Goal: Task Accomplishment & Management: Complete application form

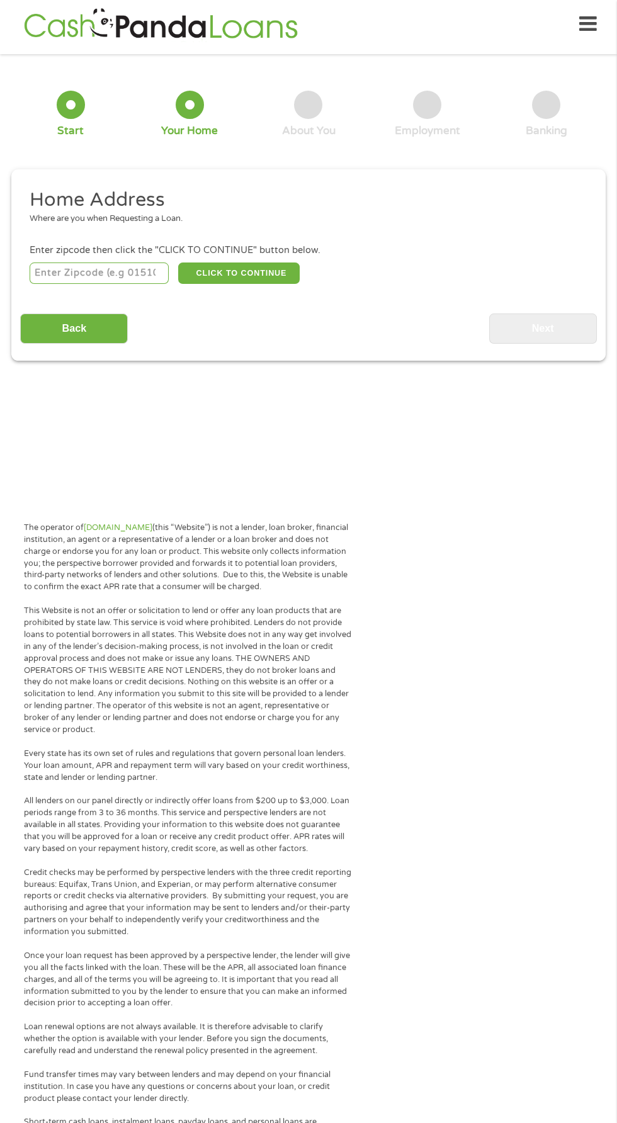
click at [125, 268] on input "number" at bounding box center [100, 273] width 140 height 21
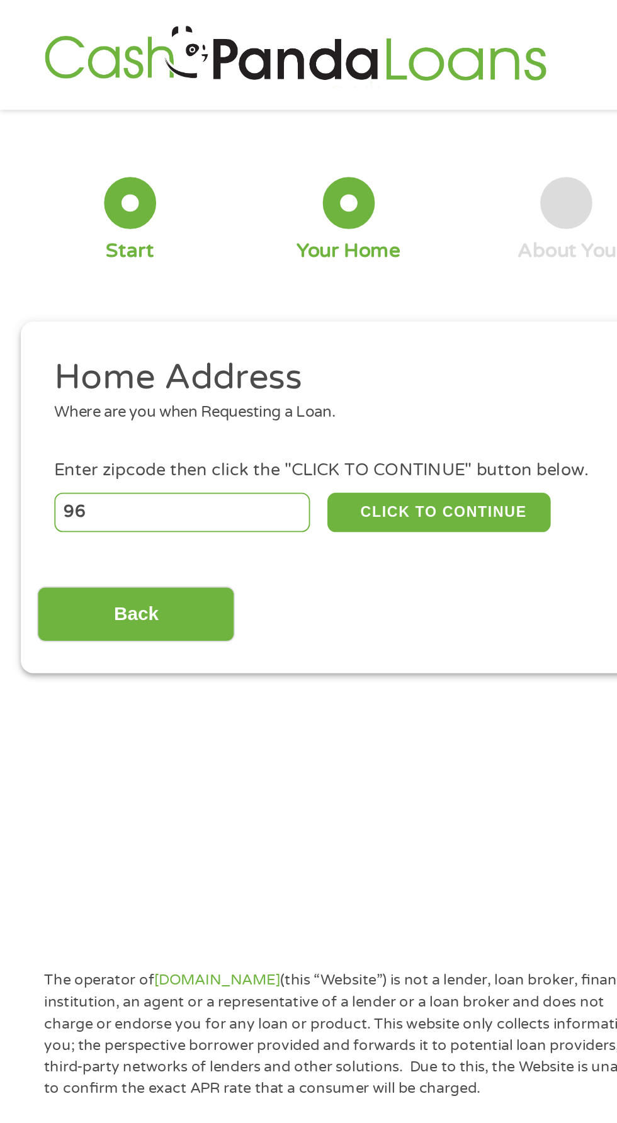
type input "9"
type input "48227"
click at [256, 272] on button "CLICK TO CONTINUE" at bounding box center [239, 278] width 122 height 21
type input "48227"
type input "[GEOGRAPHIC_DATA]"
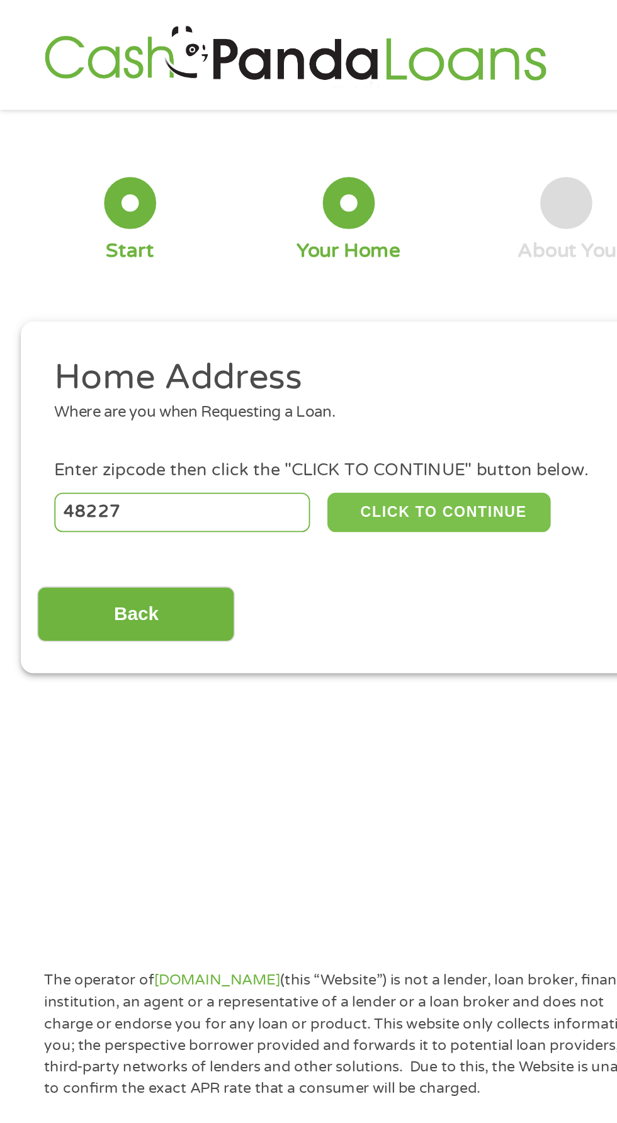
select select "[US_STATE]"
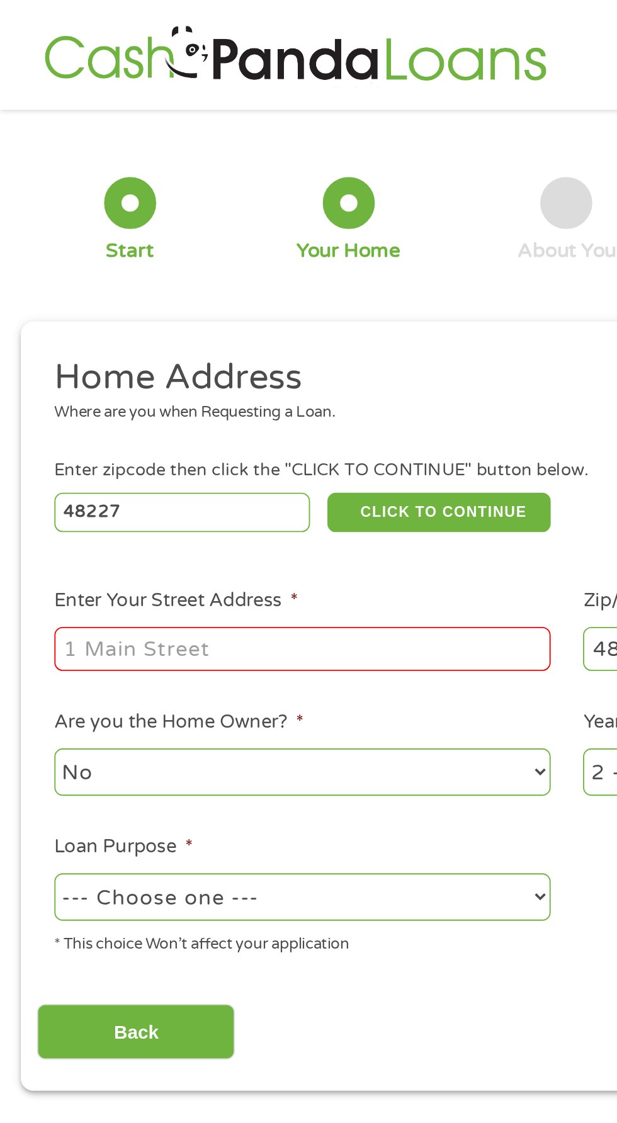
click at [225, 344] on input "Enter Your Street Address *" at bounding box center [165, 353] width 270 height 24
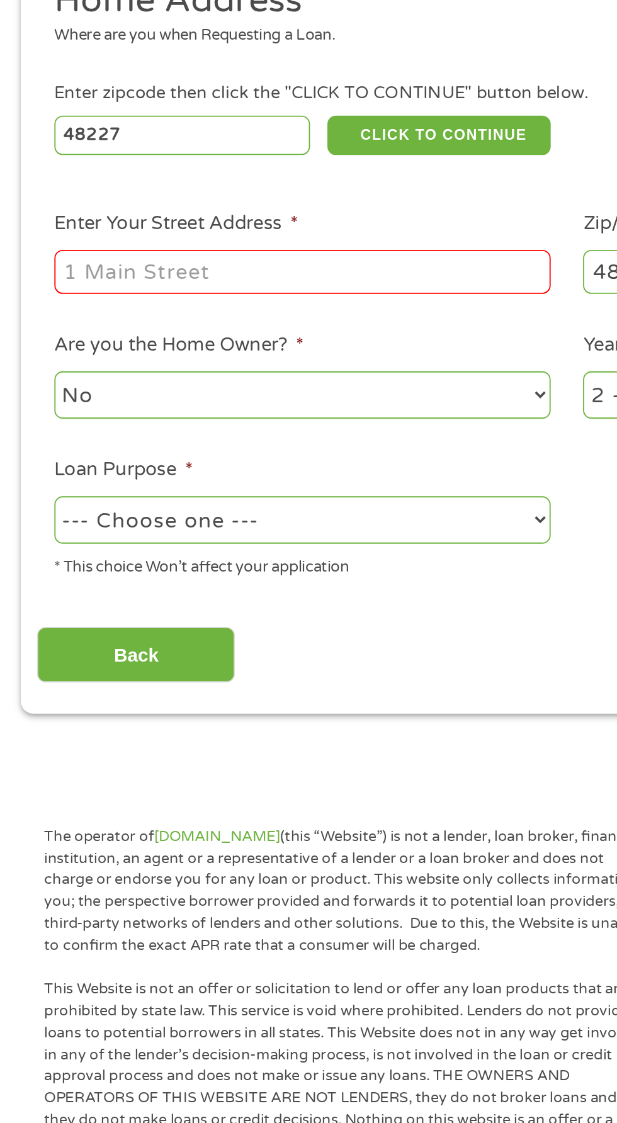
type input "[STREET_ADDRESS][PERSON_NAME]"
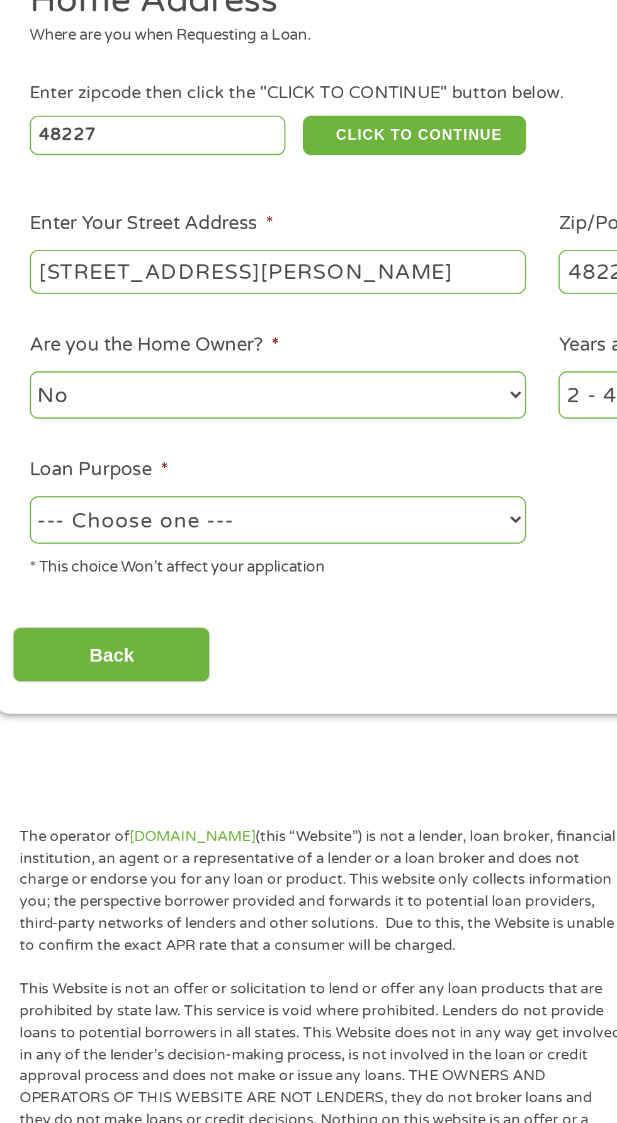
click at [232, 416] on select "No Yes" at bounding box center [165, 420] width 270 height 26
click at [30, 409] on select "No Yes" at bounding box center [165, 420] width 270 height 26
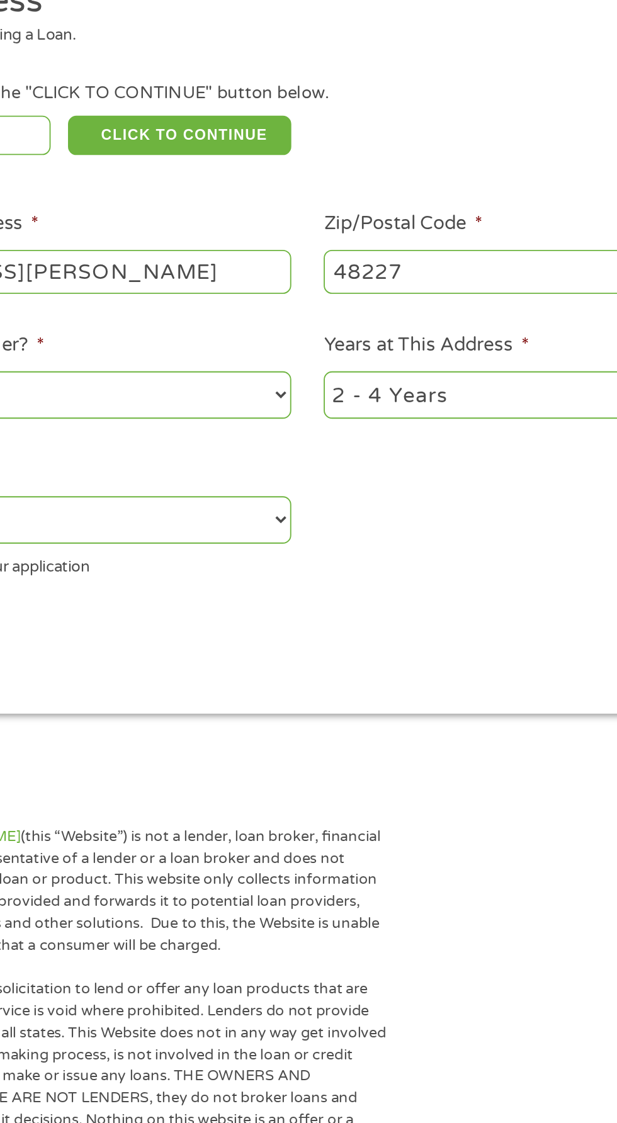
click at [388, 423] on select "1 Year or less 1 - 2 Years 2 - 4 Years Over 4 Years" at bounding box center [452, 420] width 270 height 26
select select "24months"
click at [317, 409] on select "1 Year or less 1 - 2 Years 2 - 4 Years Over 4 Years" at bounding box center [452, 420] width 270 height 26
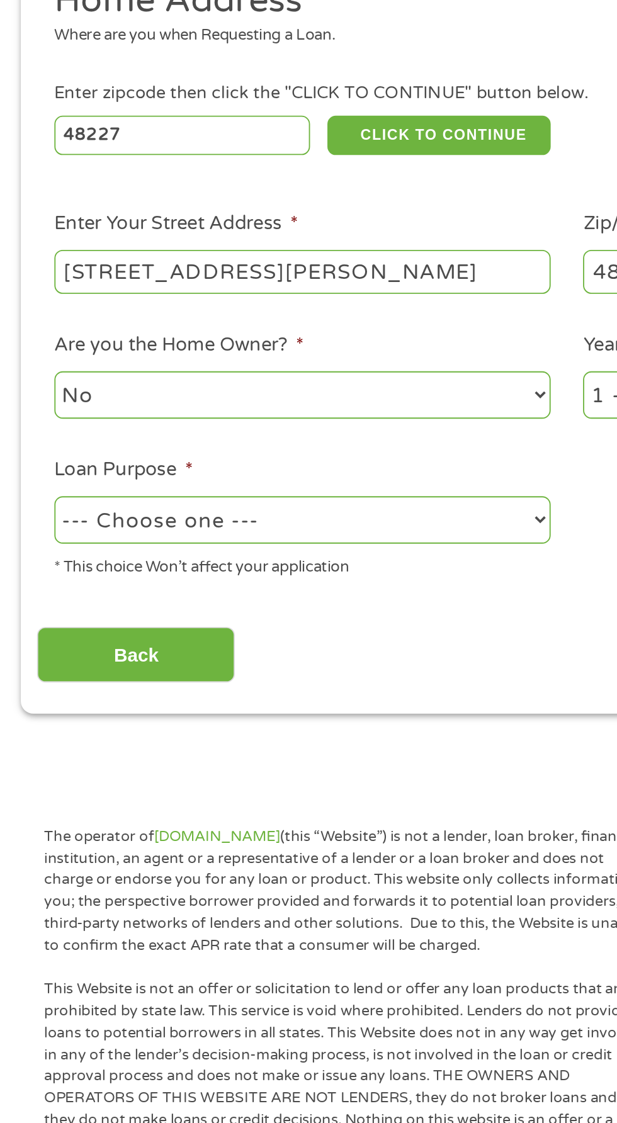
click at [244, 482] on select "--- Choose one --- Pay Bills Debt Consolidation Home Improvement Major Purchase…" at bounding box center [165, 488] width 270 height 26
select select "other"
click at [30, 477] on select "--- Choose one --- Pay Bills Debt Consolidation Home Improvement Major Purchase…" at bounding box center [165, 488] width 270 height 26
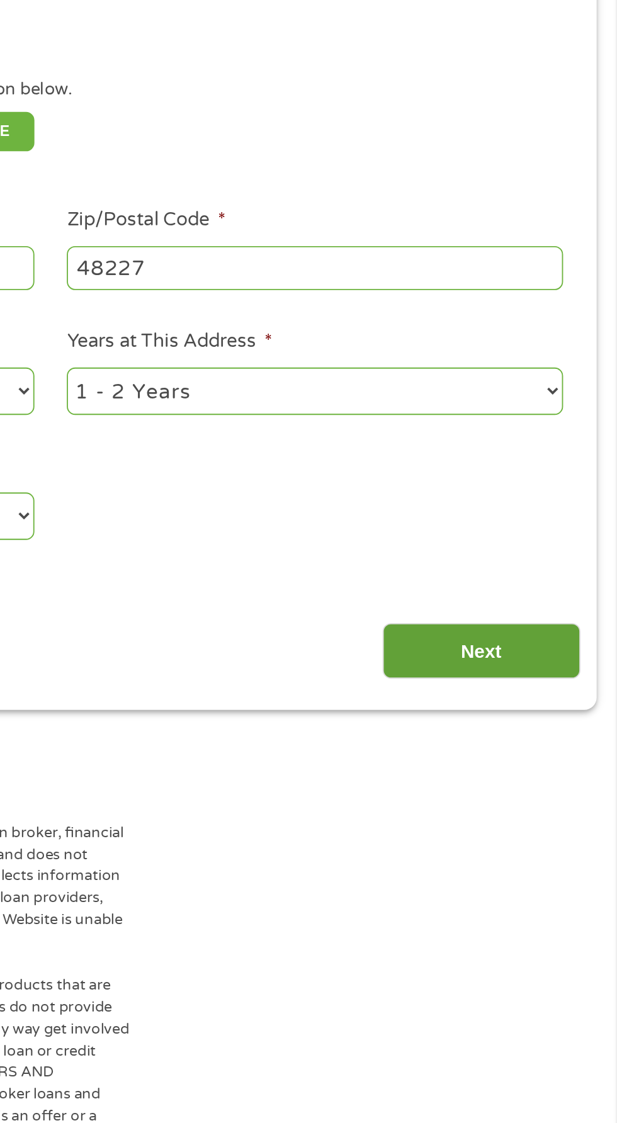
click at [545, 554] on input "Next" at bounding box center [543, 561] width 108 height 31
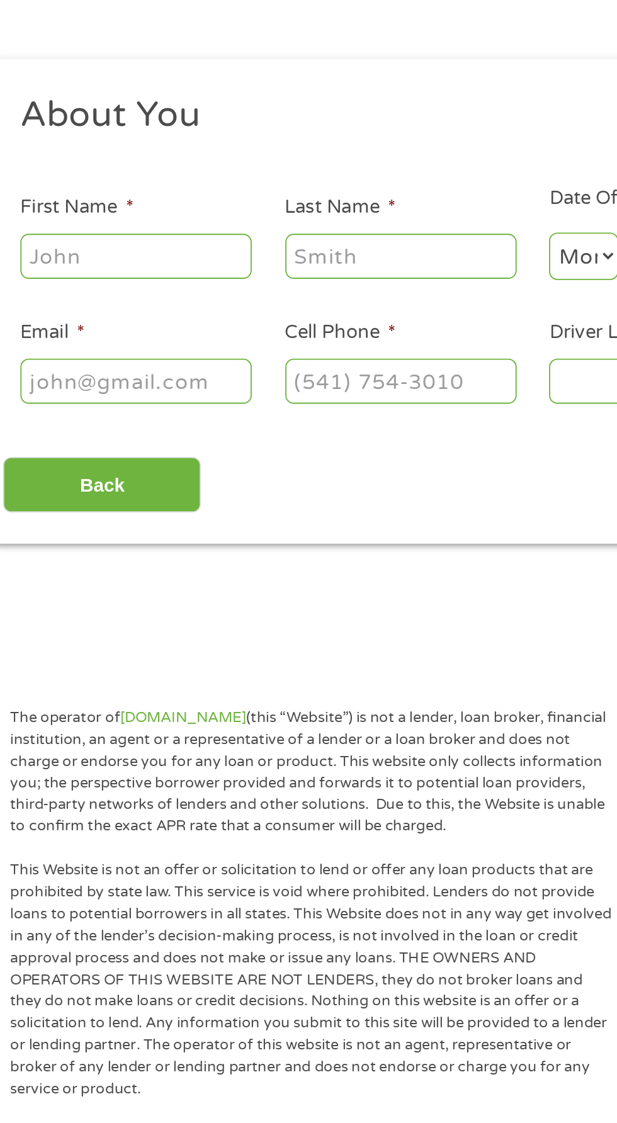
scroll to position [30, 0]
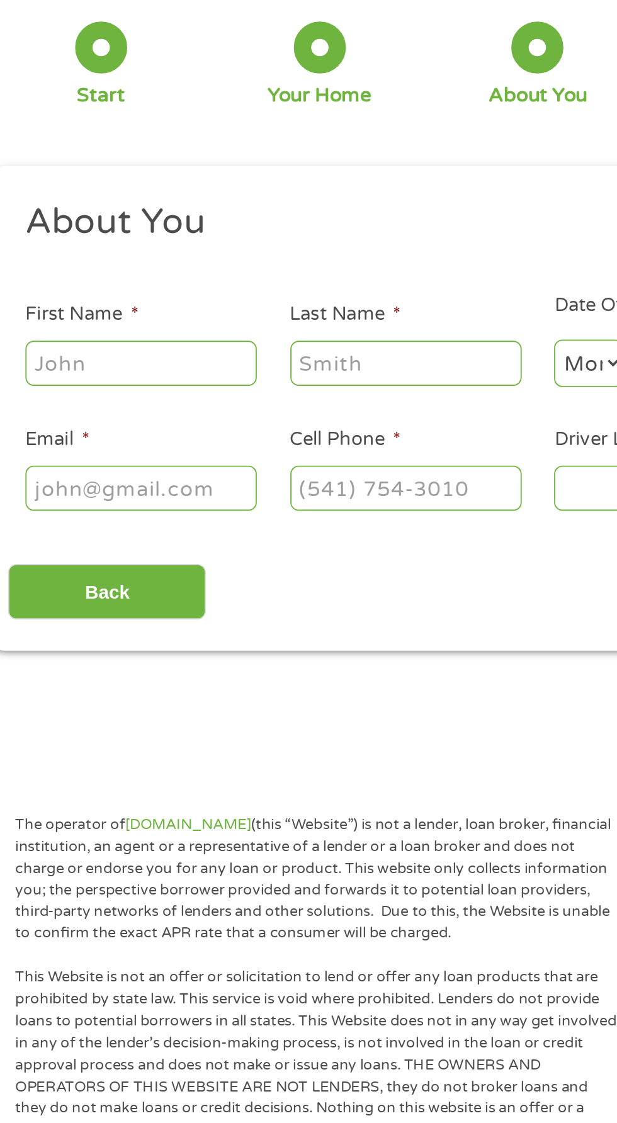
click at [123, 249] on input "First Name *" at bounding box center [93, 252] width 126 height 24
type input "[PERSON_NAME]"
click at [239, 249] on input "Last Name *" at bounding box center [237, 252] width 126 height 24
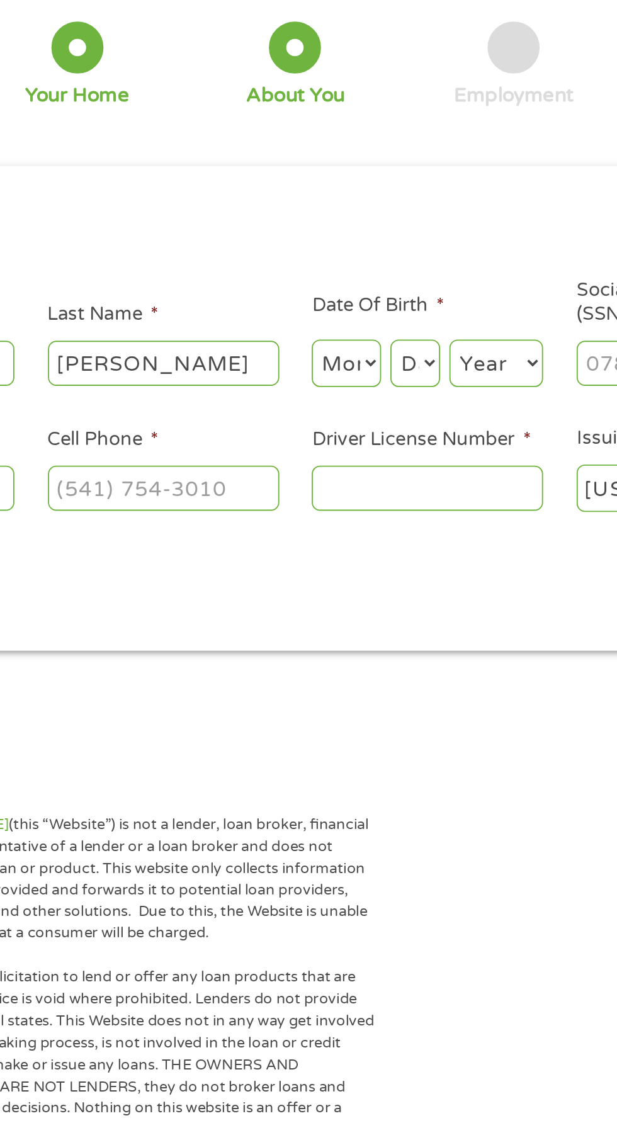
type input "[PERSON_NAME]"
click at [351, 250] on select "Month 1 2 3 4 5 6 7 8 9 10 11 12" at bounding box center [336, 252] width 38 height 26
select select "6"
click at [317, 239] on select "Month 1 2 3 4 5 6 7 8 9 10 11 12" at bounding box center [336, 252] width 38 height 26
click at [383, 251] on select "Day 1 2 3 4 5 6 7 8 9 10 11 12 13 14 15 16 17 18 19 20 21 22 23 24 25 26 27 28 …" at bounding box center [373, 252] width 27 height 26
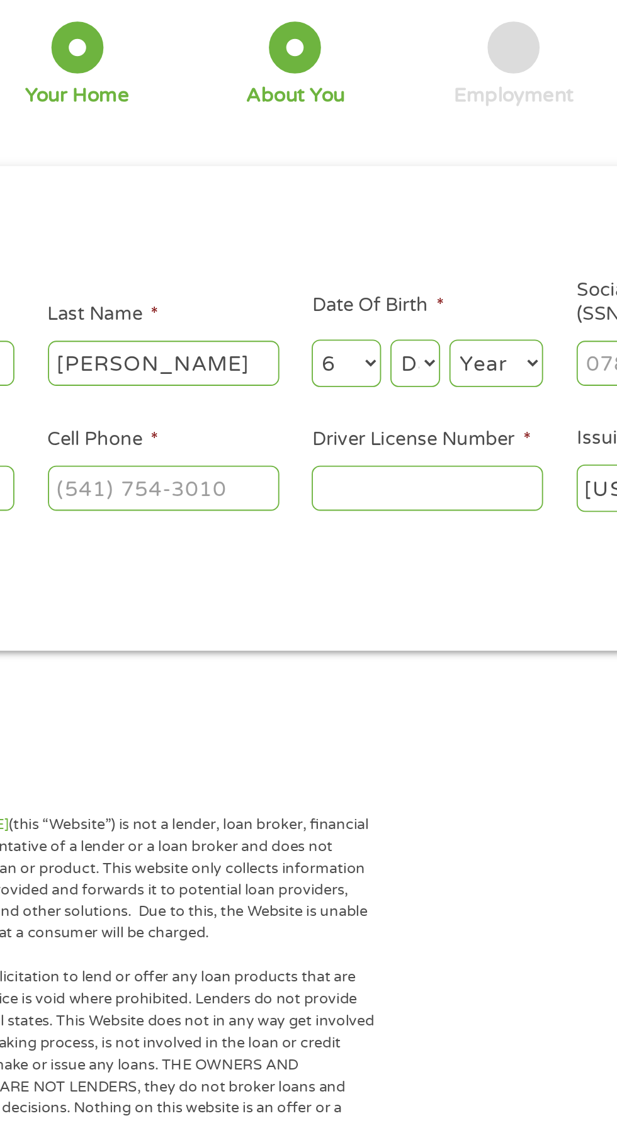
select select "4"
click at [360, 239] on select "Day 1 2 3 4 5 6 7 8 9 10 11 12 13 14 15 16 17 18 19 20 21 22 23 24 25 26 27 28 …" at bounding box center [373, 252] width 27 height 26
click at [426, 250] on select "Year [DATE] 2006 2005 2004 2003 2002 2001 2000 1999 1998 1997 1996 1995 1994 19…" at bounding box center [417, 252] width 51 height 26
select select "1975"
click at [392, 239] on select "Year [DATE] 2006 2005 2004 2003 2002 2001 2000 1999 1998 1997 1996 1995 1994 19…" at bounding box center [417, 252] width 51 height 26
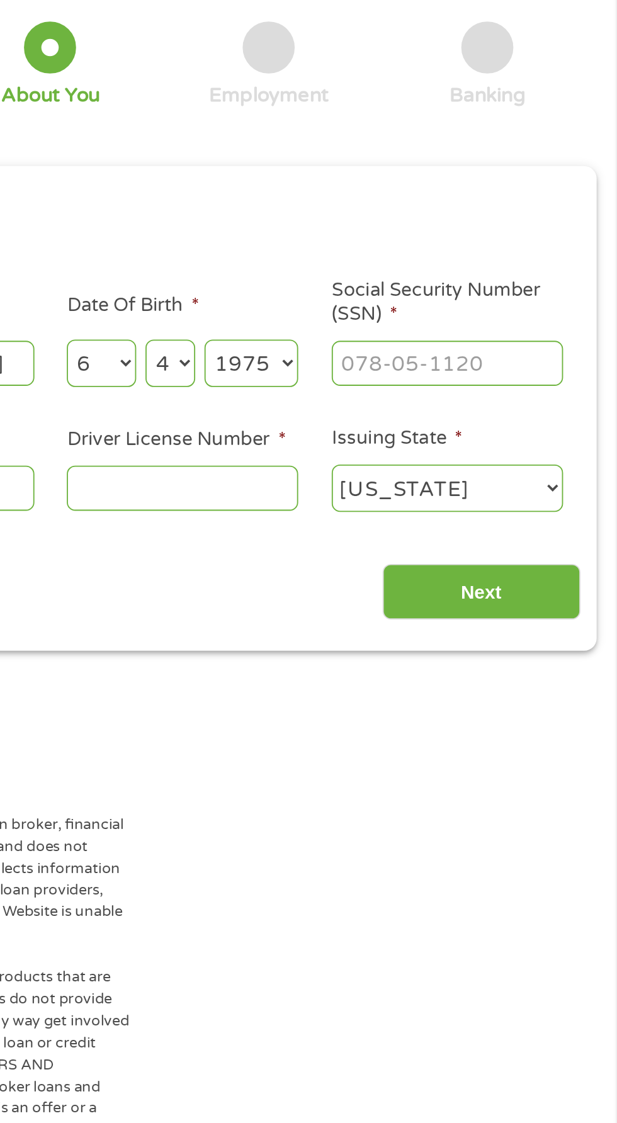
click at [507, 250] on input "Social Security Number (SSN) *" at bounding box center [524, 252] width 126 height 24
type input "375-86-8086"
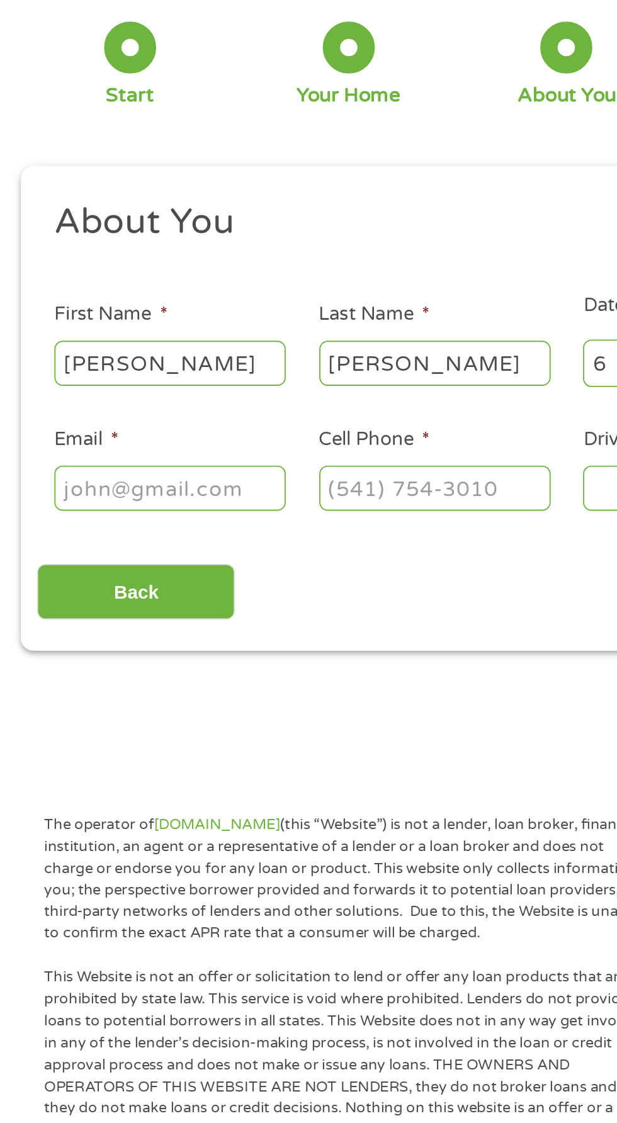
click at [122, 317] on input "Email *" at bounding box center [93, 320] width 126 height 24
type input "[EMAIL_ADDRESS][DOMAIN_NAME]"
click at [234, 324] on input "Cell Phone *" at bounding box center [237, 320] width 126 height 24
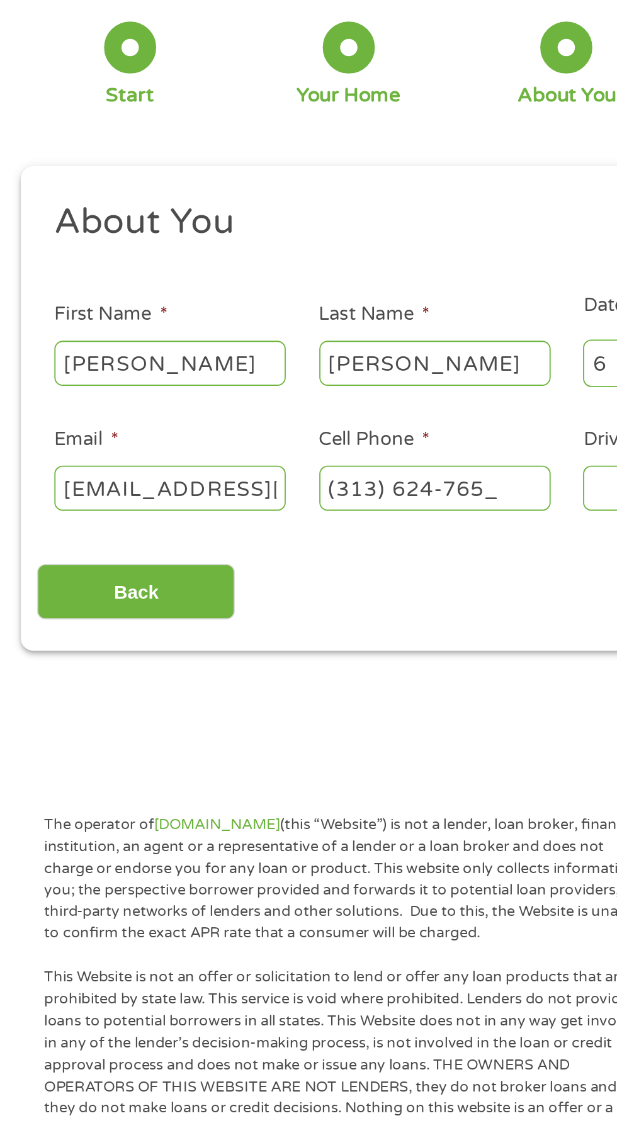
type input "[PHONE_NUMBER]"
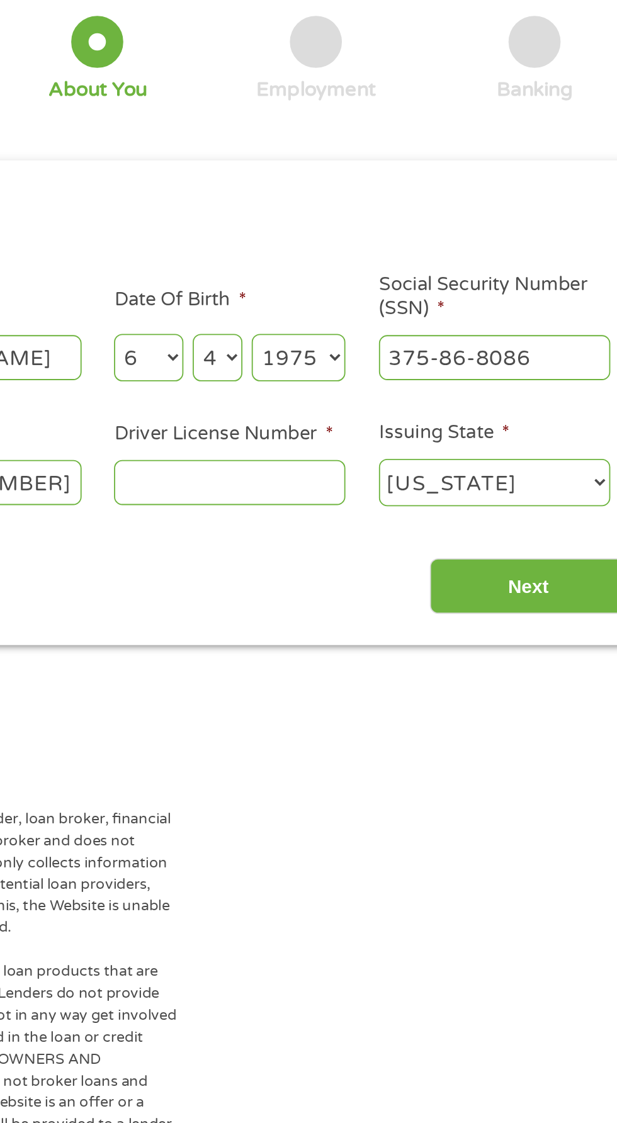
scroll to position [30, 0]
click at [402, 322] on input "Driver License Number *" at bounding box center [380, 320] width 126 height 24
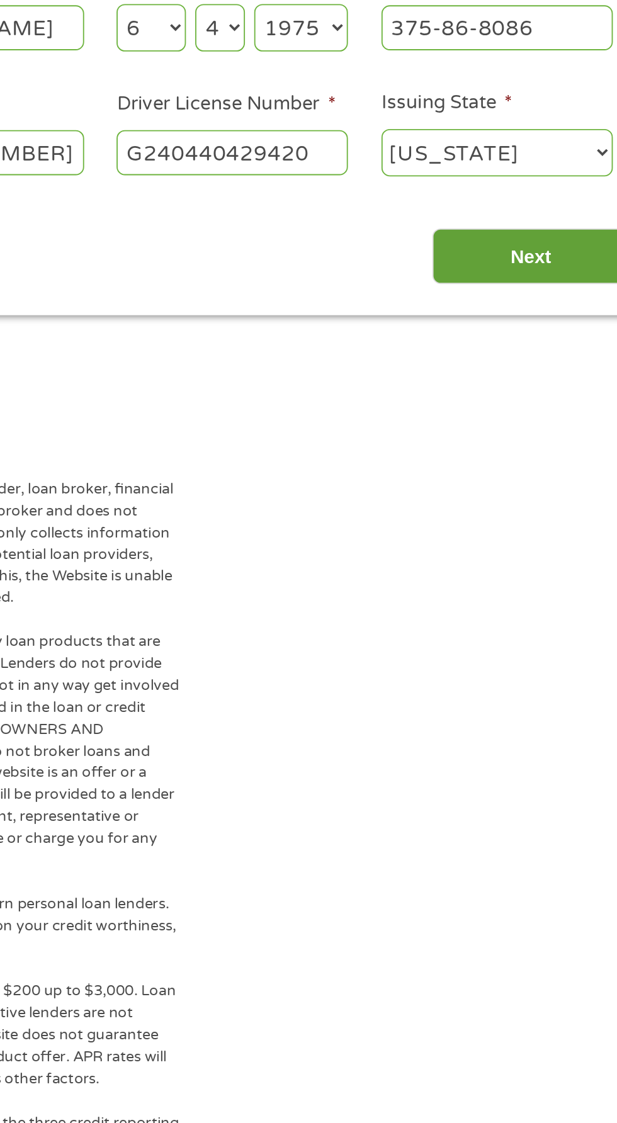
type input "G240440429420"
click at [547, 365] on input "Next" at bounding box center [543, 376] width 108 height 31
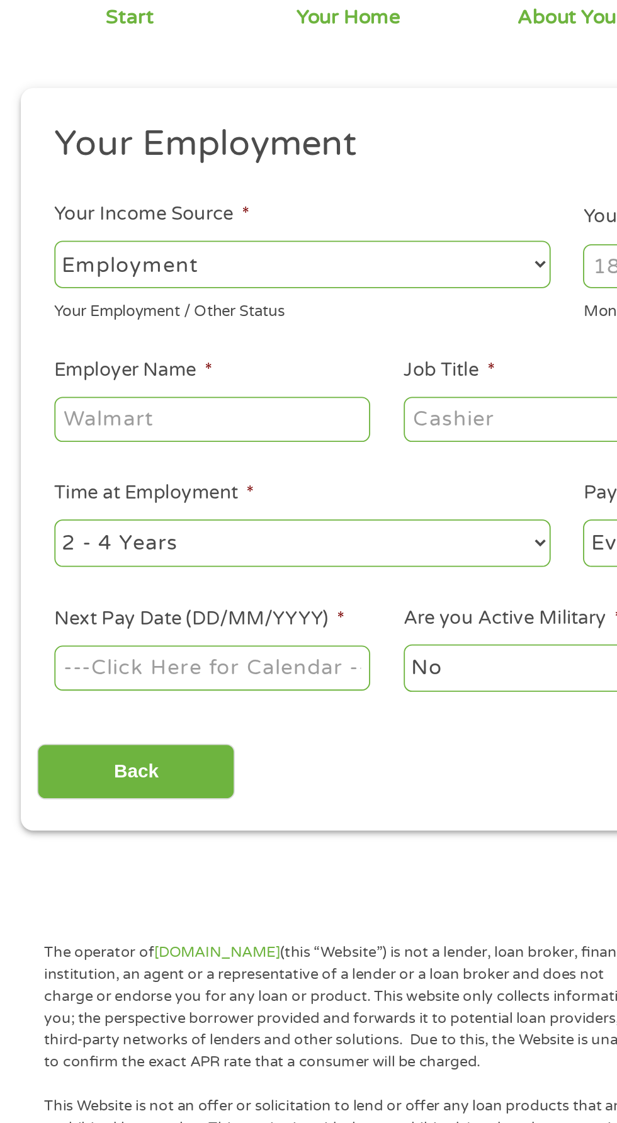
scroll to position [8, 0]
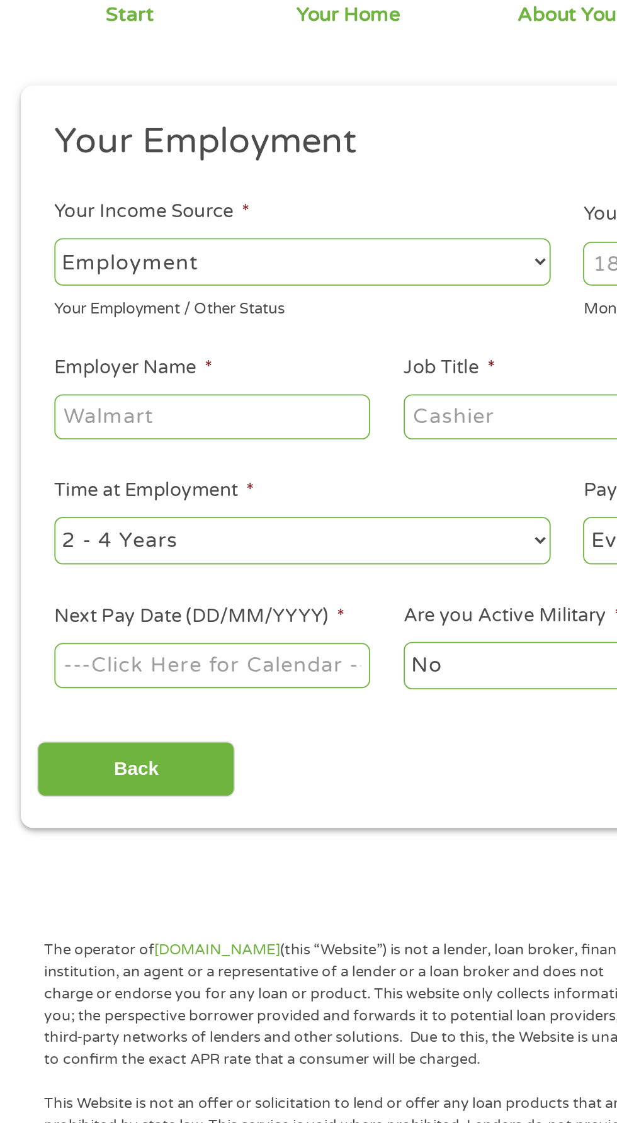
click at [216, 264] on select "--- Choose one --- Employment [DEMOGRAPHIC_DATA] Benefits" at bounding box center [165, 263] width 270 height 26
click at [30, 250] on select "--- Choose one --- Employment [DEMOGRAPHIC_DATA] Benefits" at bounding box center [165, 263] width 270 height 26
click at [159, 341] on input "Employer Name *" at bounding box center [116, 347] width 172 height 24
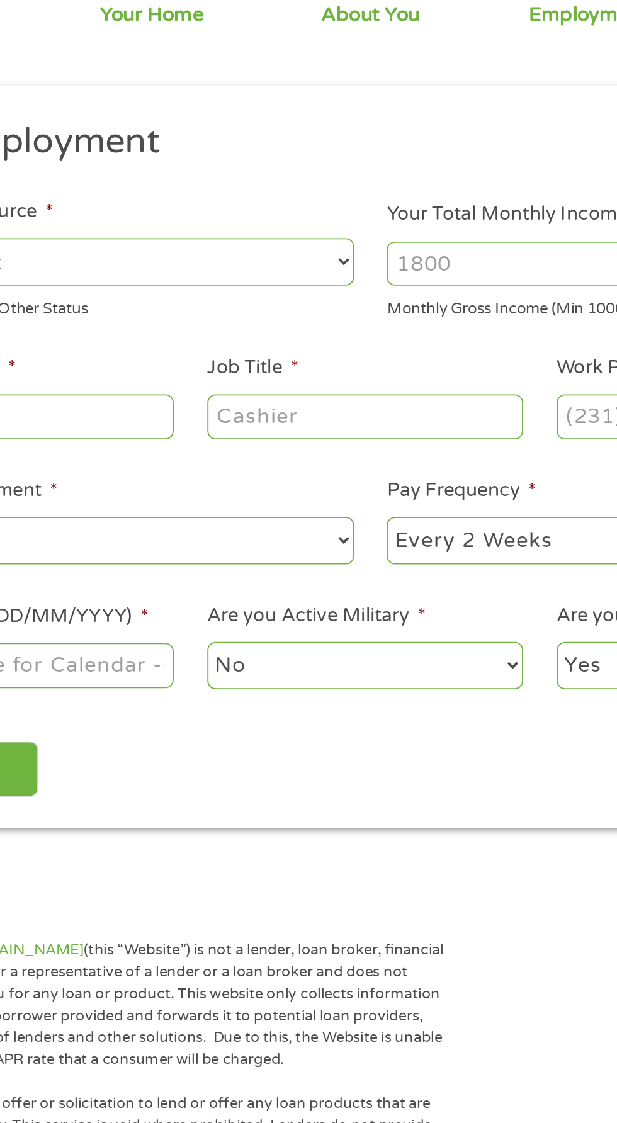
type input "Uber"
click at [288, 351] on input "Job Title *" at bounding box center [306, 347] width 172 height 24
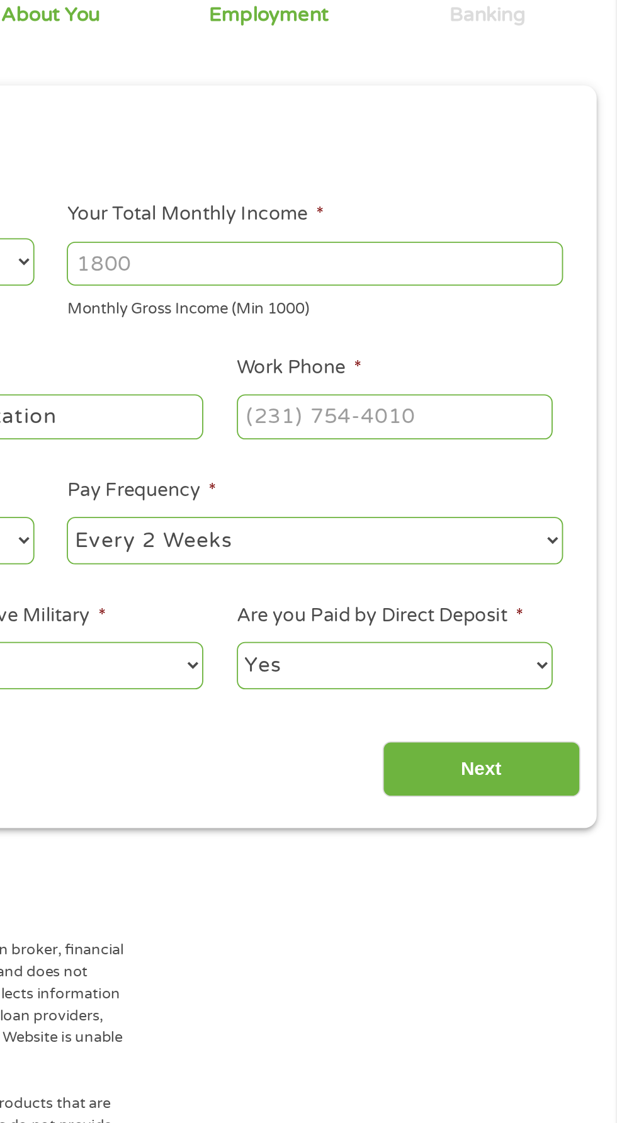
type input "Transportation"
click at [473, 342] on input "Work Phone *" at bounding box center [496, 347] width 172 height 24
type input "(888) 121-2121"
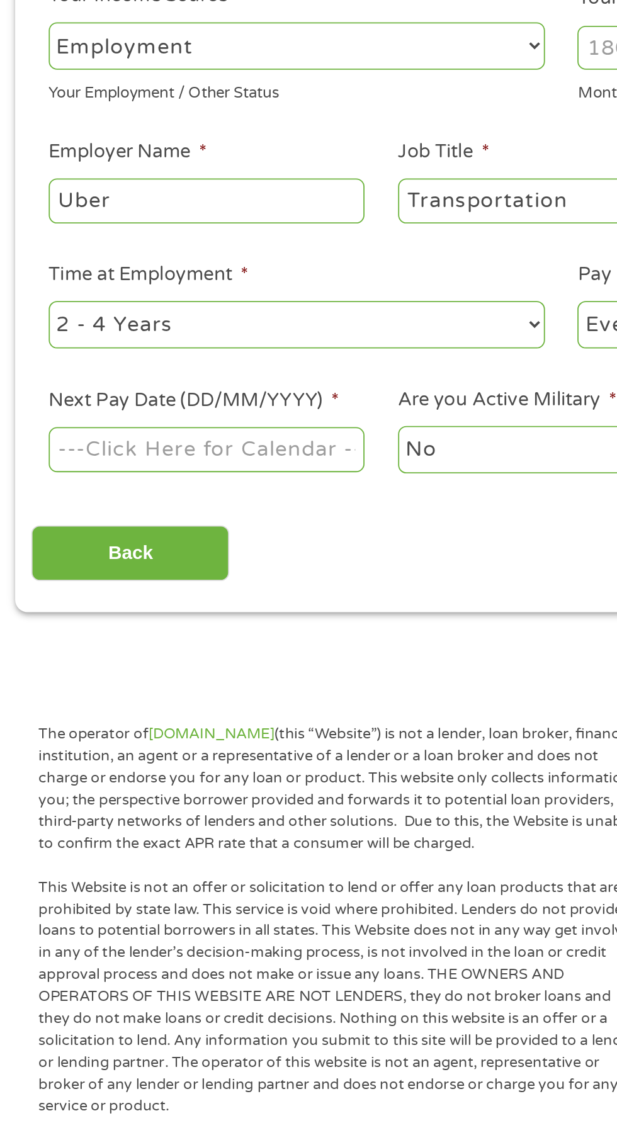
click at [195, 403] on select "--- Choose one --- 1 Year or less 1 - 2 Years 2 - 4 Years Over 4 Years" at bounding box center [165, 415] width 270 height 26
select select "12months"
click at [30, 402] on select "--- Choose one --- 1 Year or less 1 - 2 Years 2 - 4 Years Over 4 Years" at bounding box center [165, 415] width 270 height 26
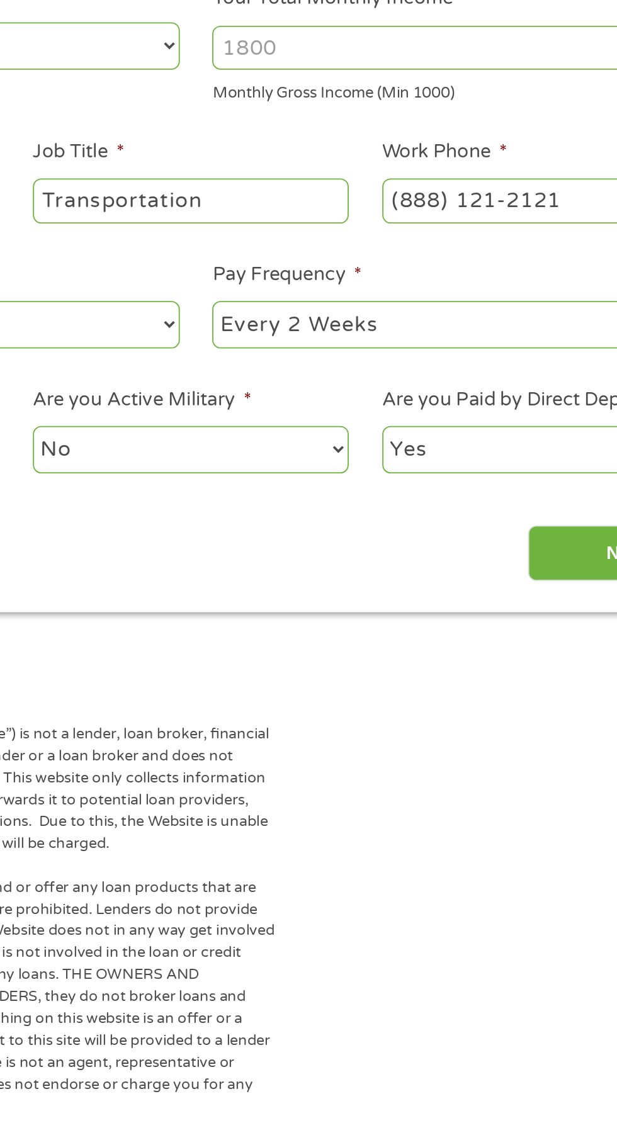
click at [425, 418] on select "--- Choose one --- Every 2 Weeks Every Week Monthly Semi-Monthly" at bounding box center [452, 415] width 270 height 26
select select "weekly"
click at [317, 402] on select "--- Choose one --- Every 2 Weeks Every Week Monthly Semi-Monthly" at bounding box center [452, 415] width 270 height 26
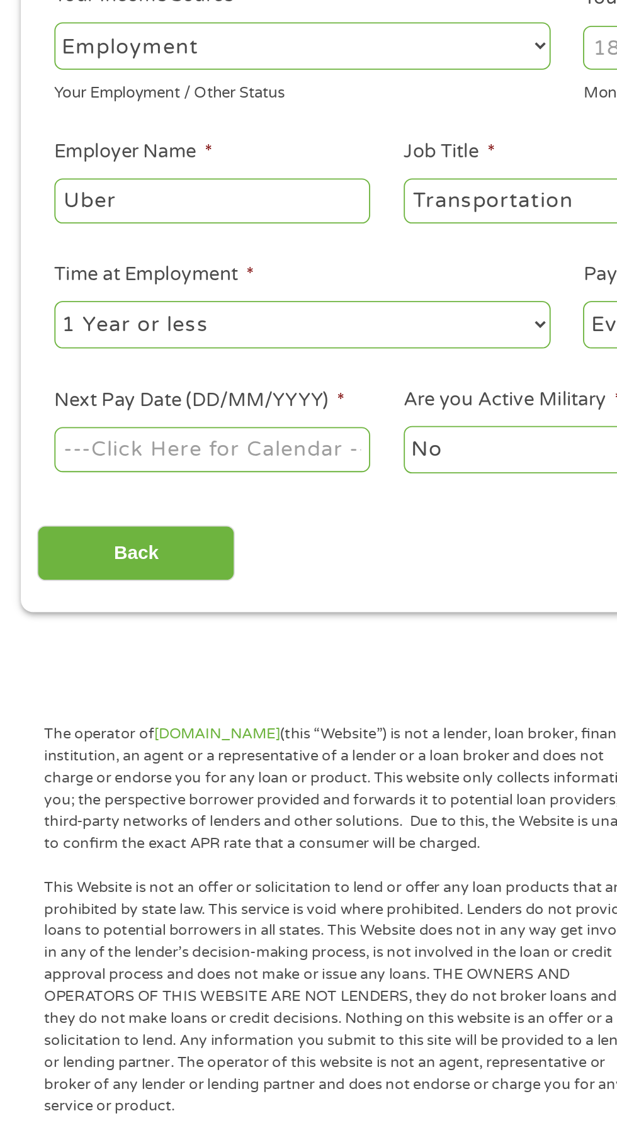
click at [156, 475] on body "Home Get Loan Offer How it works FAQs Blog Cash Loans Quick Loans Online Loans …" at bounding box center [308, 951] width 617 height 1919
click at [171, 484] on input "Next Pay Date (DD/MM/YYYY) *" at bounding box center [116, 482] width 172 height 24
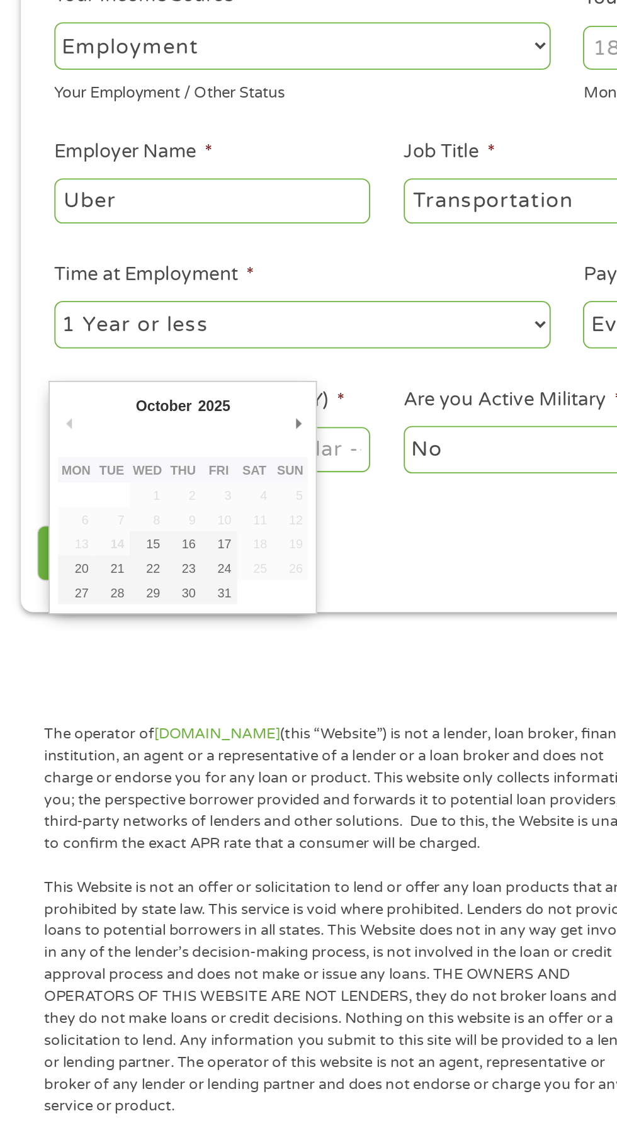
type input "[DATE]"
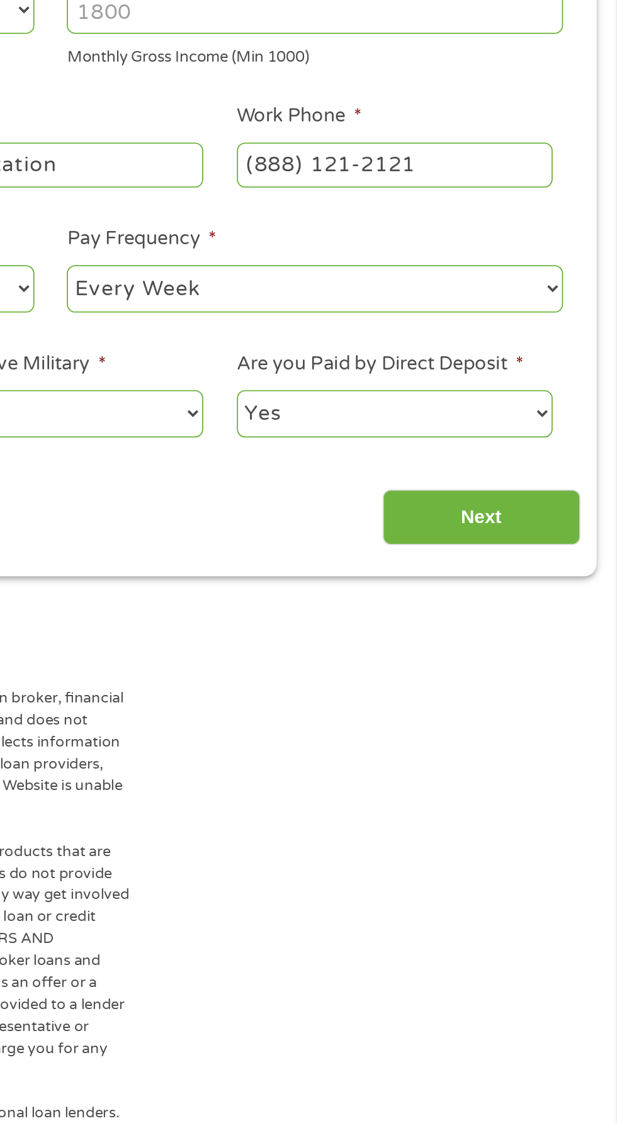
scroll to position [18, 0]
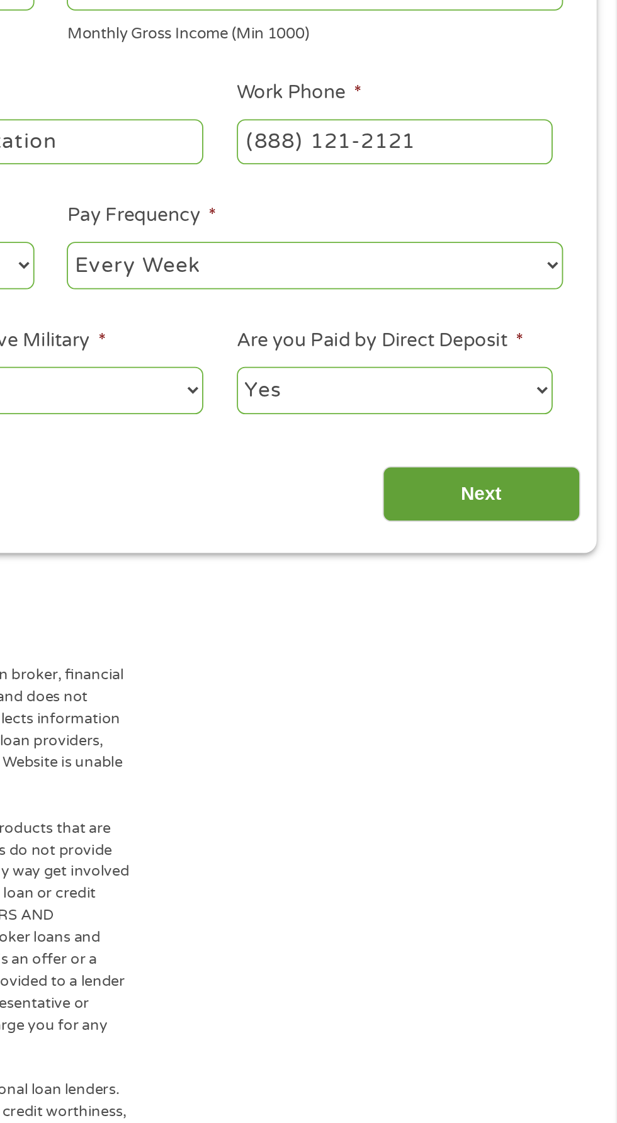
click at [544, 518] on input "Next" at bounding box center [543, 529] width 108 height 31
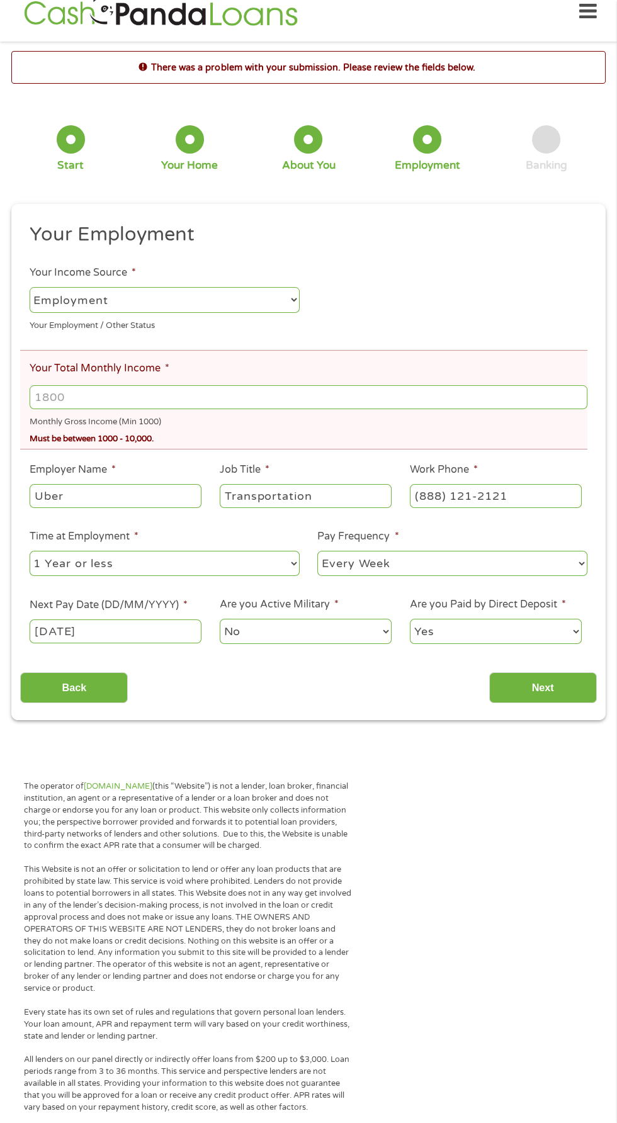
scroll to position [5, 5]
click at [239, 398] on input "Your Total Monthly Income *" at bounding box center [309, 397] width 558 height 24
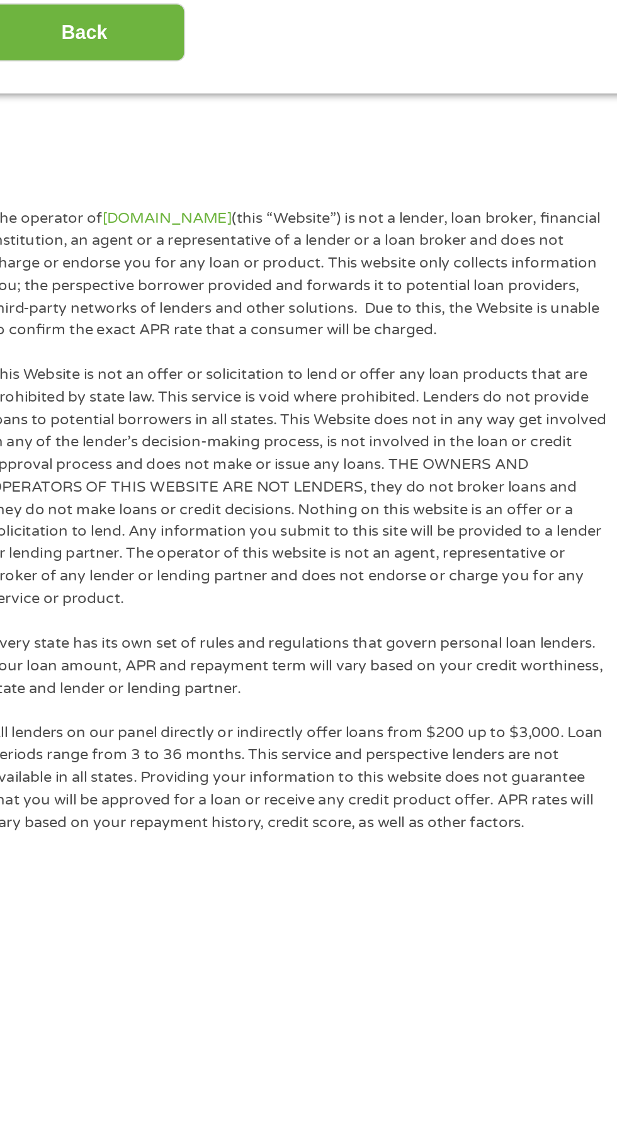
scroll to position [18, 0]
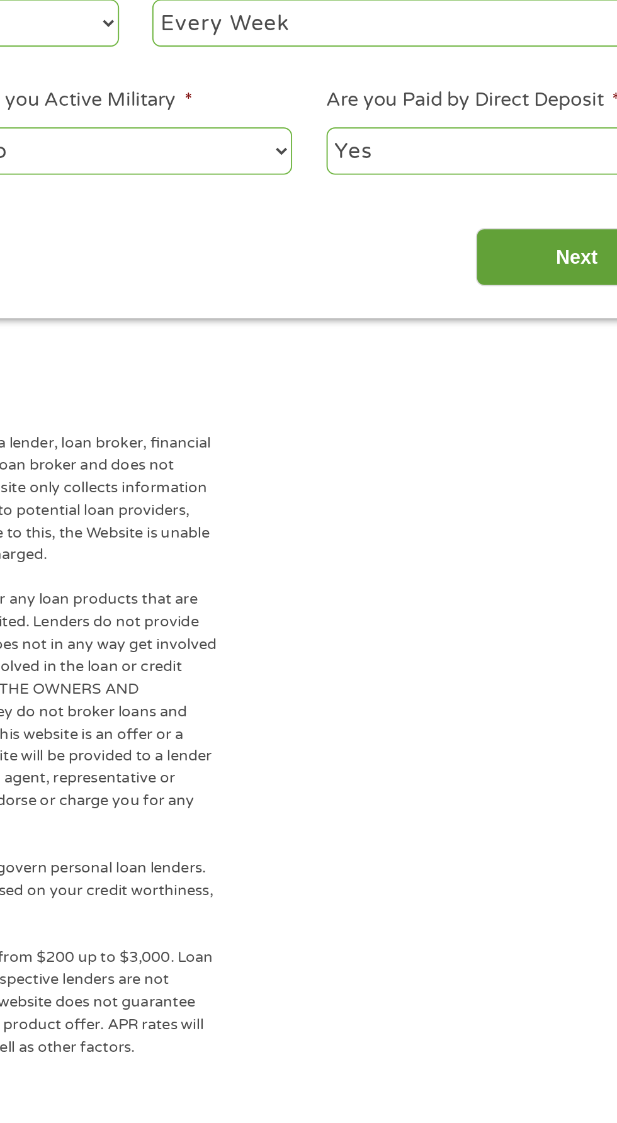
type input "2400"
click at [524, 699] on input "Next" at bounding box center [543, 687] width 108 height 31
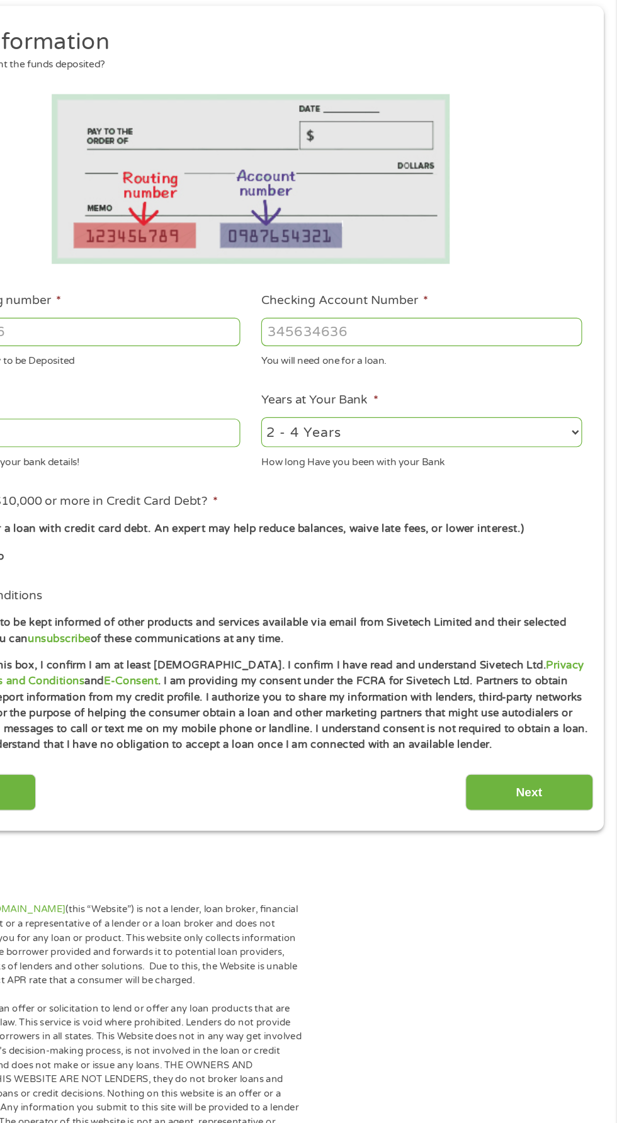
scroll to position [0, 0]
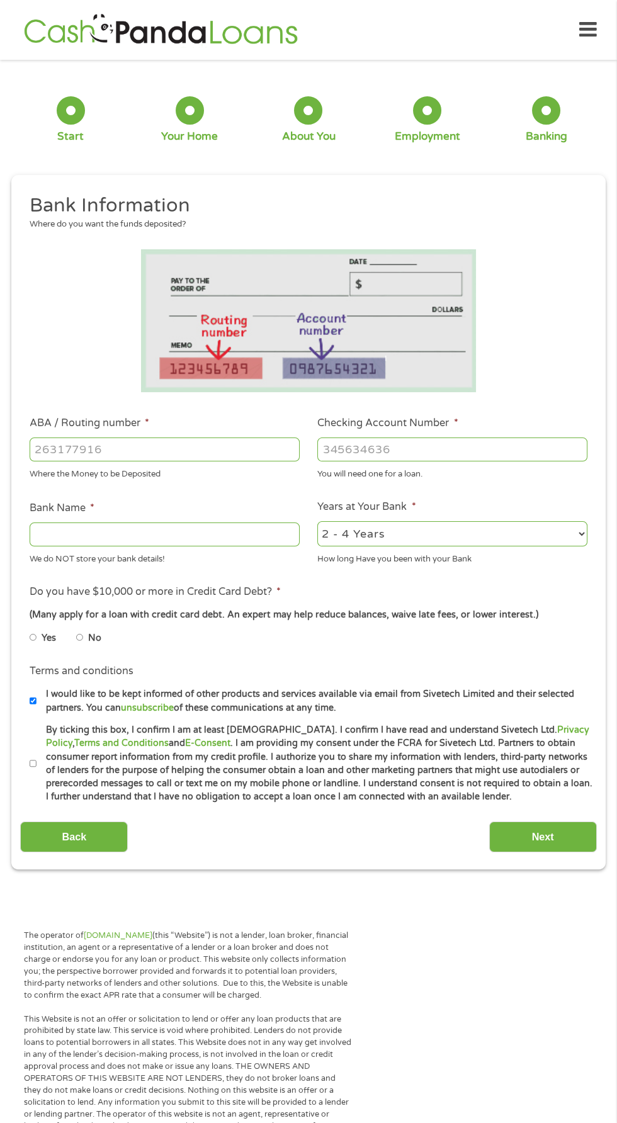
click at [174, 450] on input "ABA / Routing number *" at bounding box center [165, 450] width 270 height 24
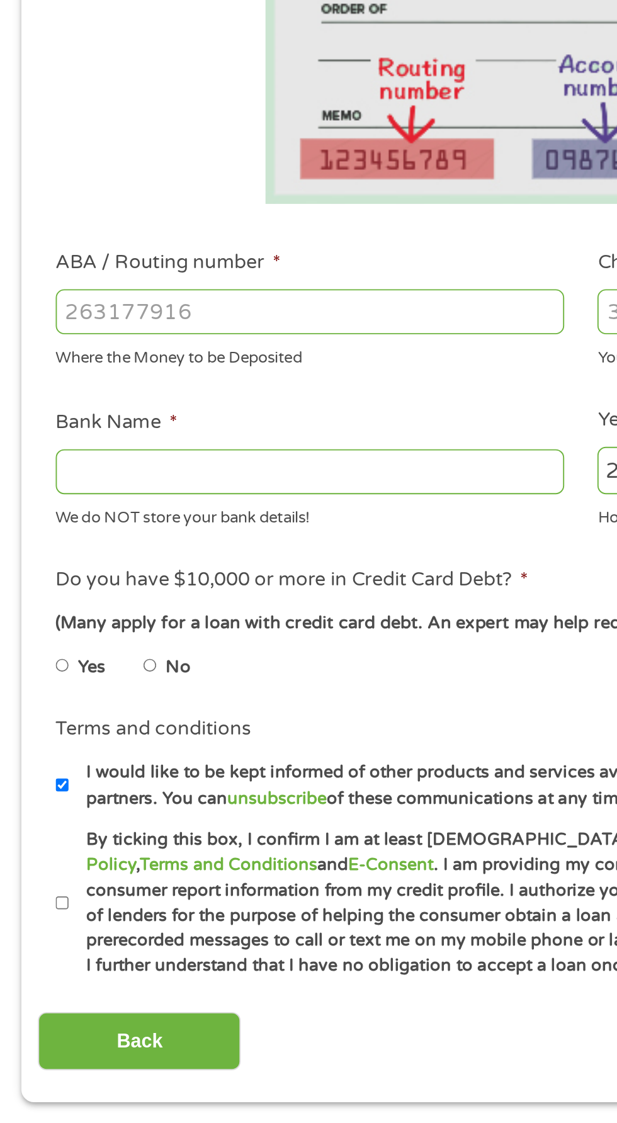
type input "124303201"
type input "VARO BANK, NATIONAL ASSOCIATION"
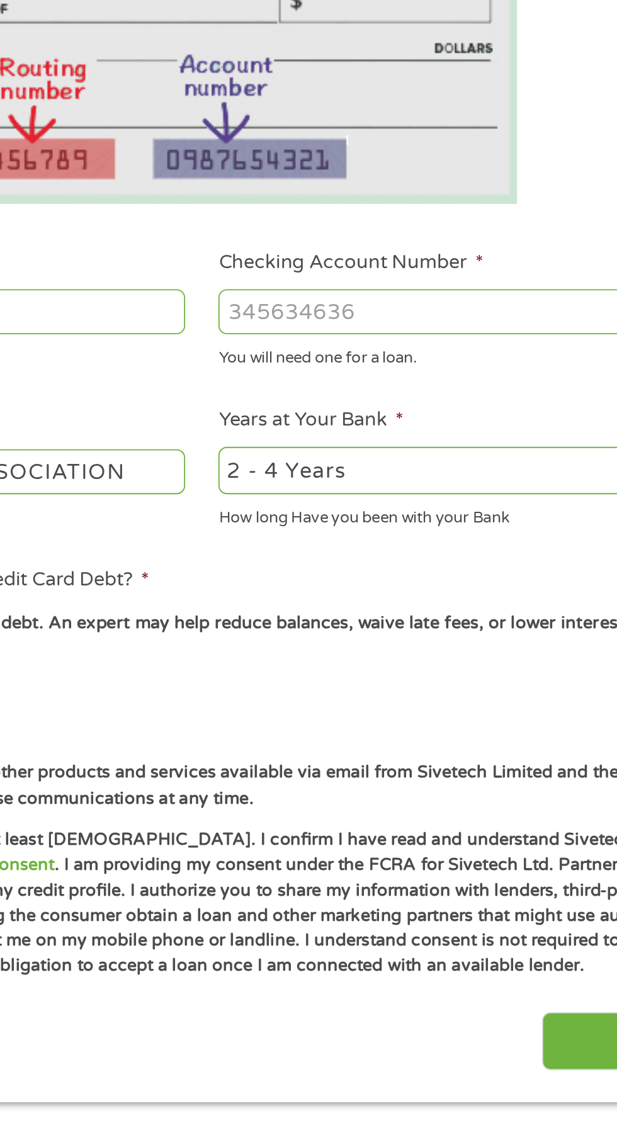
type input "124303201"
click at [409, 452] on input "Checking Account Number *" at bounding box center [452, 450] width 270 height 24
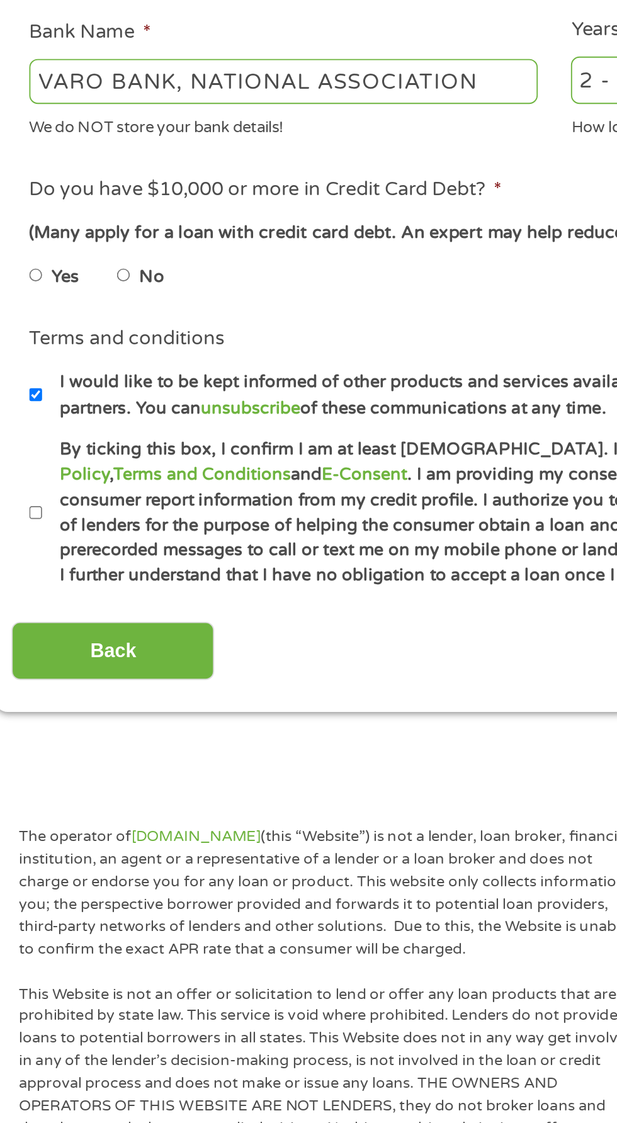
type input "43988474"
click at [96, 638] on label "No" at bounding box center [94, 638] width 13 height 14
click at [84, 638] on input "No" at bounding box center [80, 638] width 8 height 20
radio input "true"
click at [41, 768] on label "By ticking this box, I confirm I am at least [DEMOGRAPHIC_DATA]. I confirm I ha…" at bounding box center [315, 763] width 556 height 81
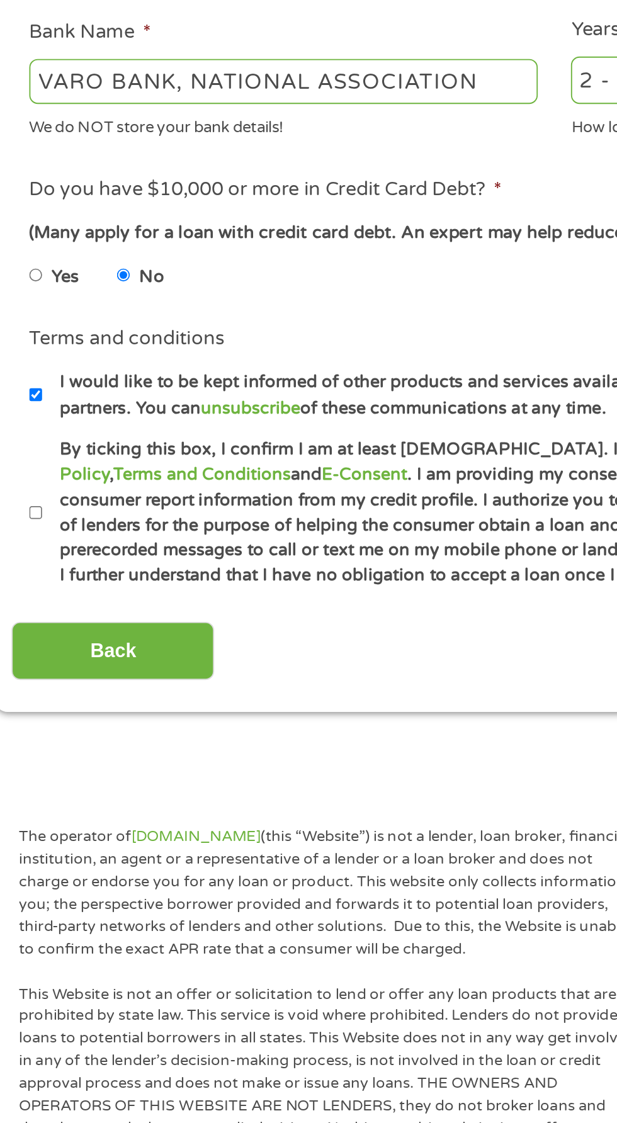
click at [37, 768] on input "By ticking this box, I confirm I am at least [DEMOGRAPHIC_DATA]. I confirm I ha…" at bounding box center [34, 764] width 8 height 20
checkbox input "true"
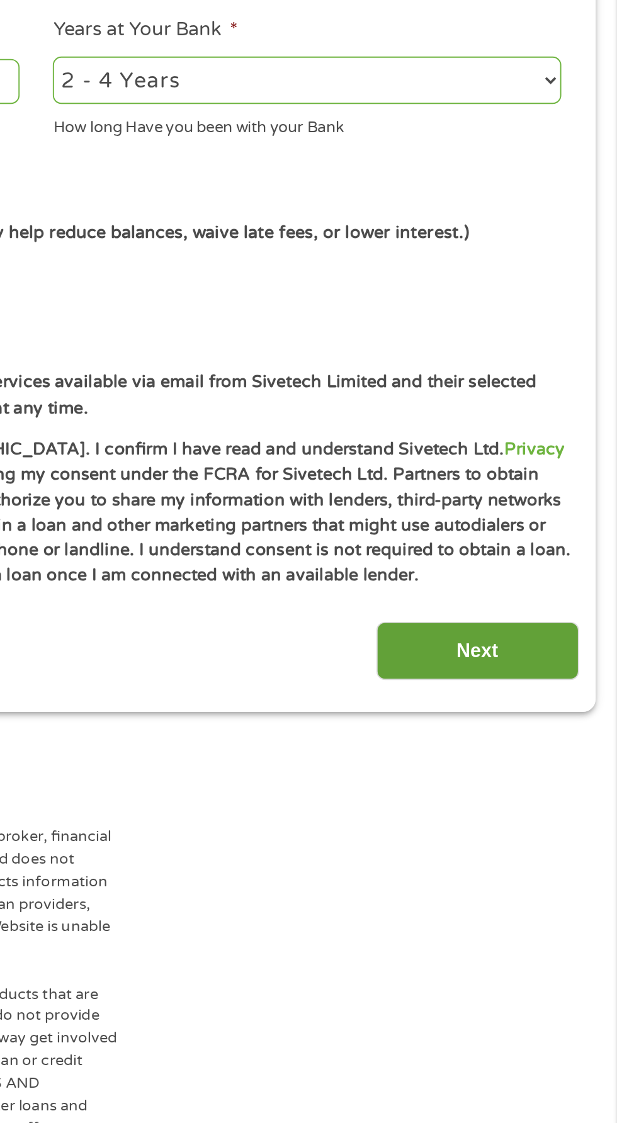
click at [536, 828] on input "Next" at bounding box center [543, 837] width 108 height 31
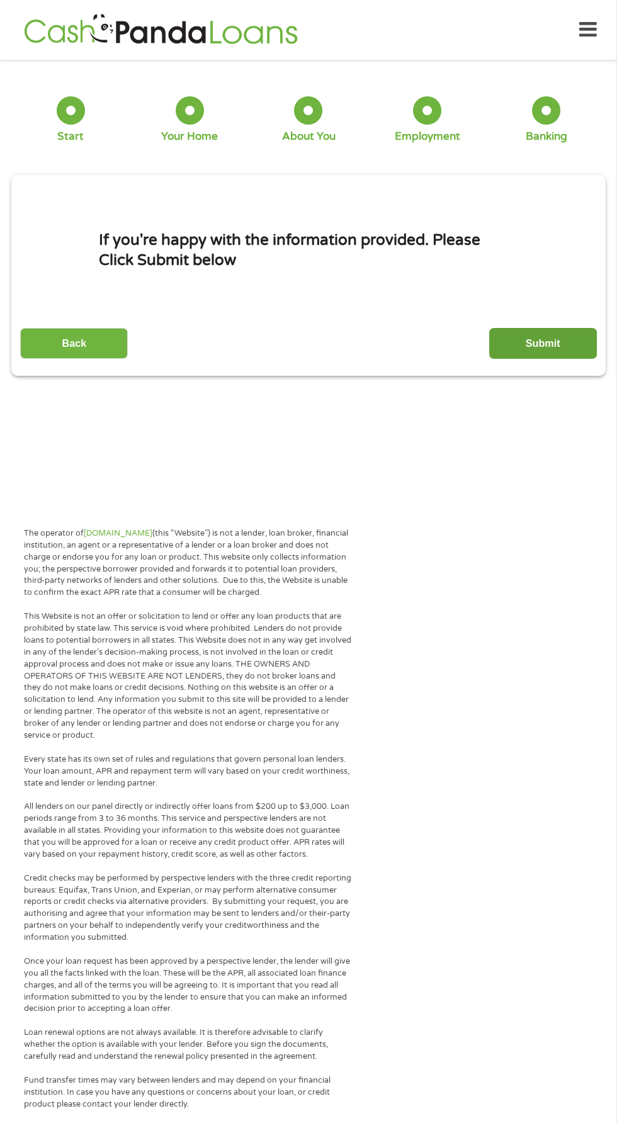
click at [560, 331] on input "Submit" at bounding box center [543, 343] width 108 height 31
